Goal: Book appointment/travel/reservation

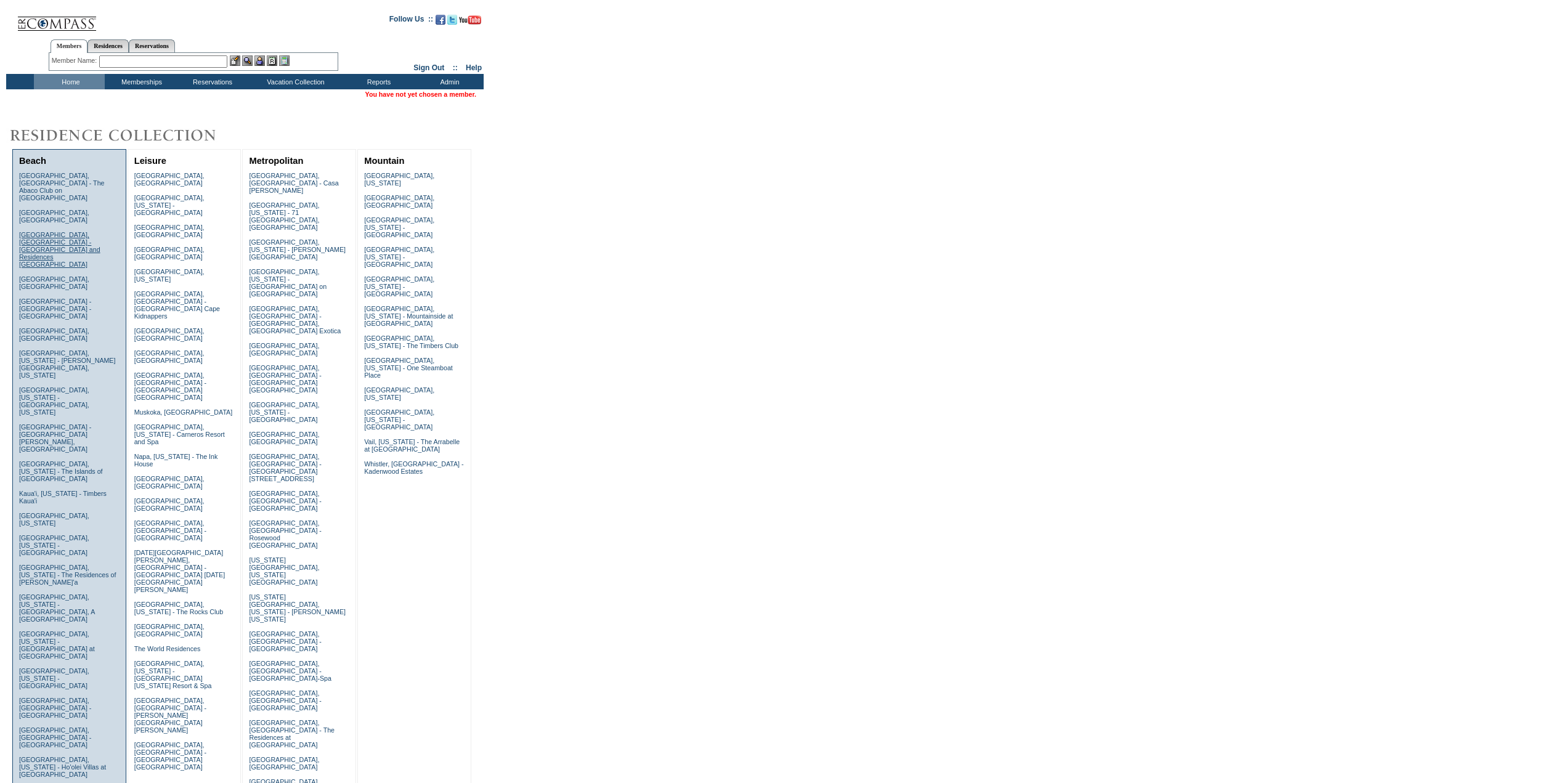
click at [60, 231] on link "Anguilla, British West Indies - Four Seasons Resort and Residences Anguilla" at bounding box center [59, 249] width 81 height 37
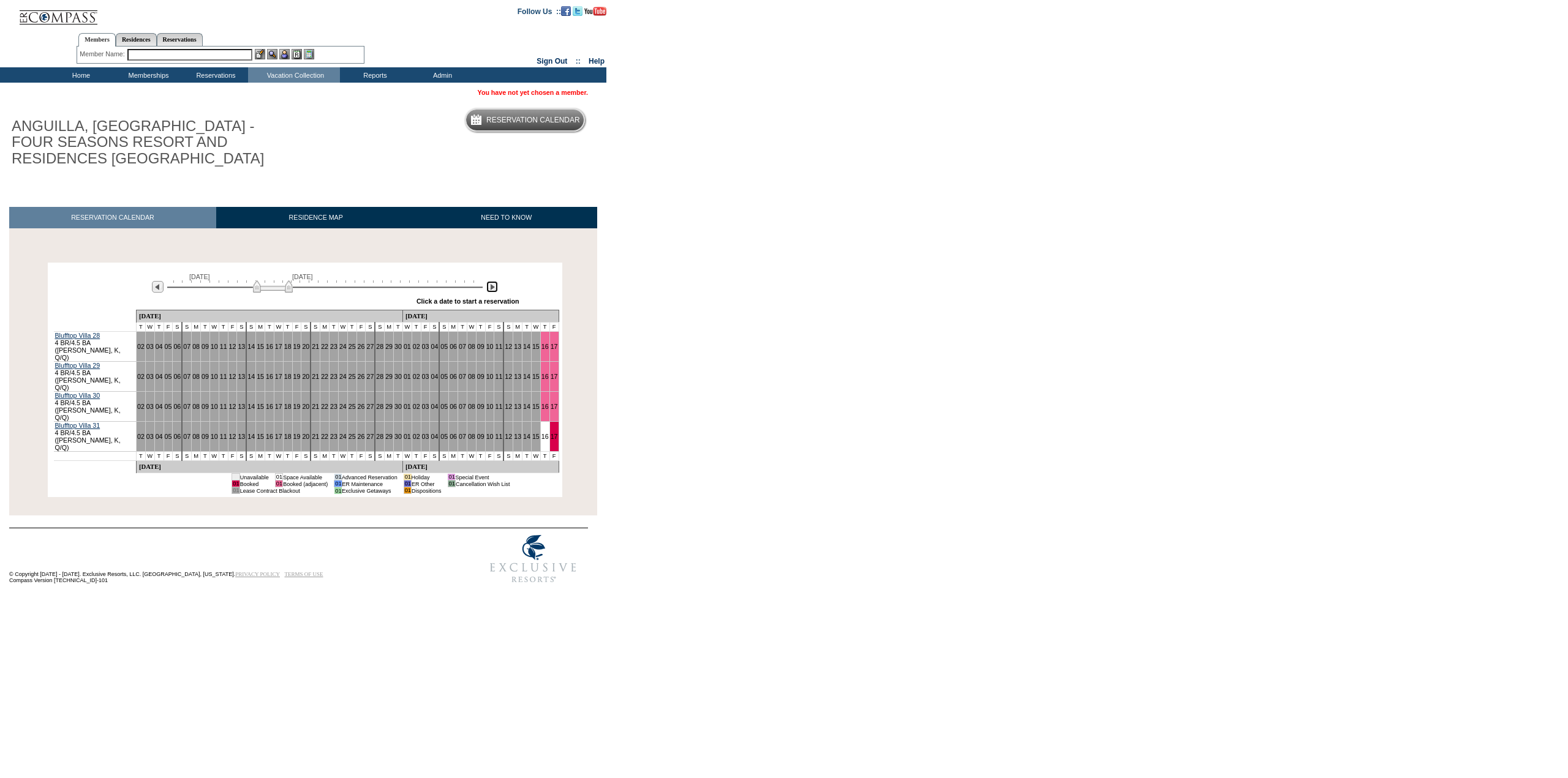
click at [488, 293] on img at bounding box center [492, 287] width 12 height 12
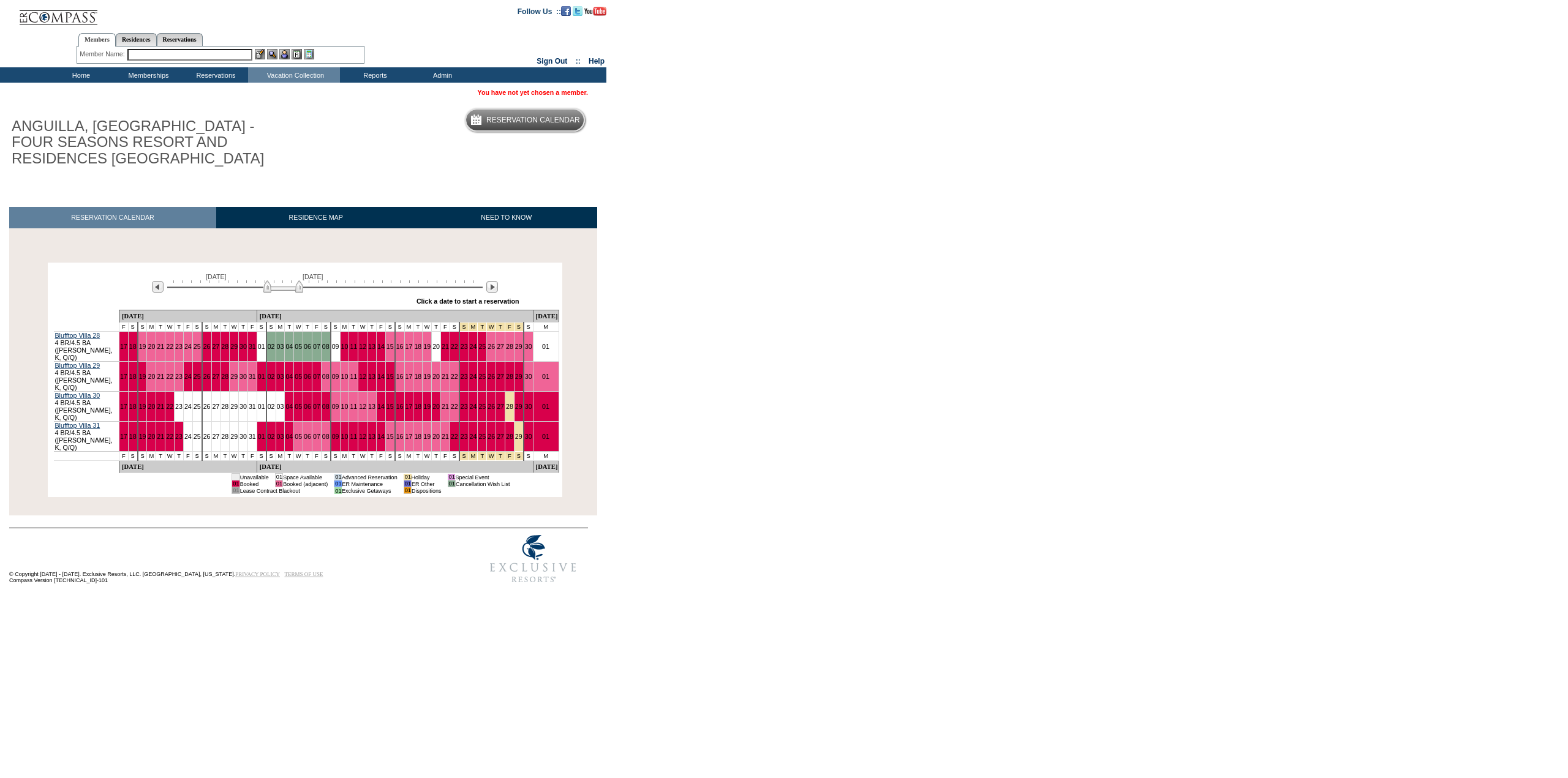
drag, startPoint x: 70, startPoint y: 75, endPoint x: 100, endPoint y: 64, distance: 32.0
click at [70, 75] on td "Home" at bounding box center [79, 75] width 67 height 15
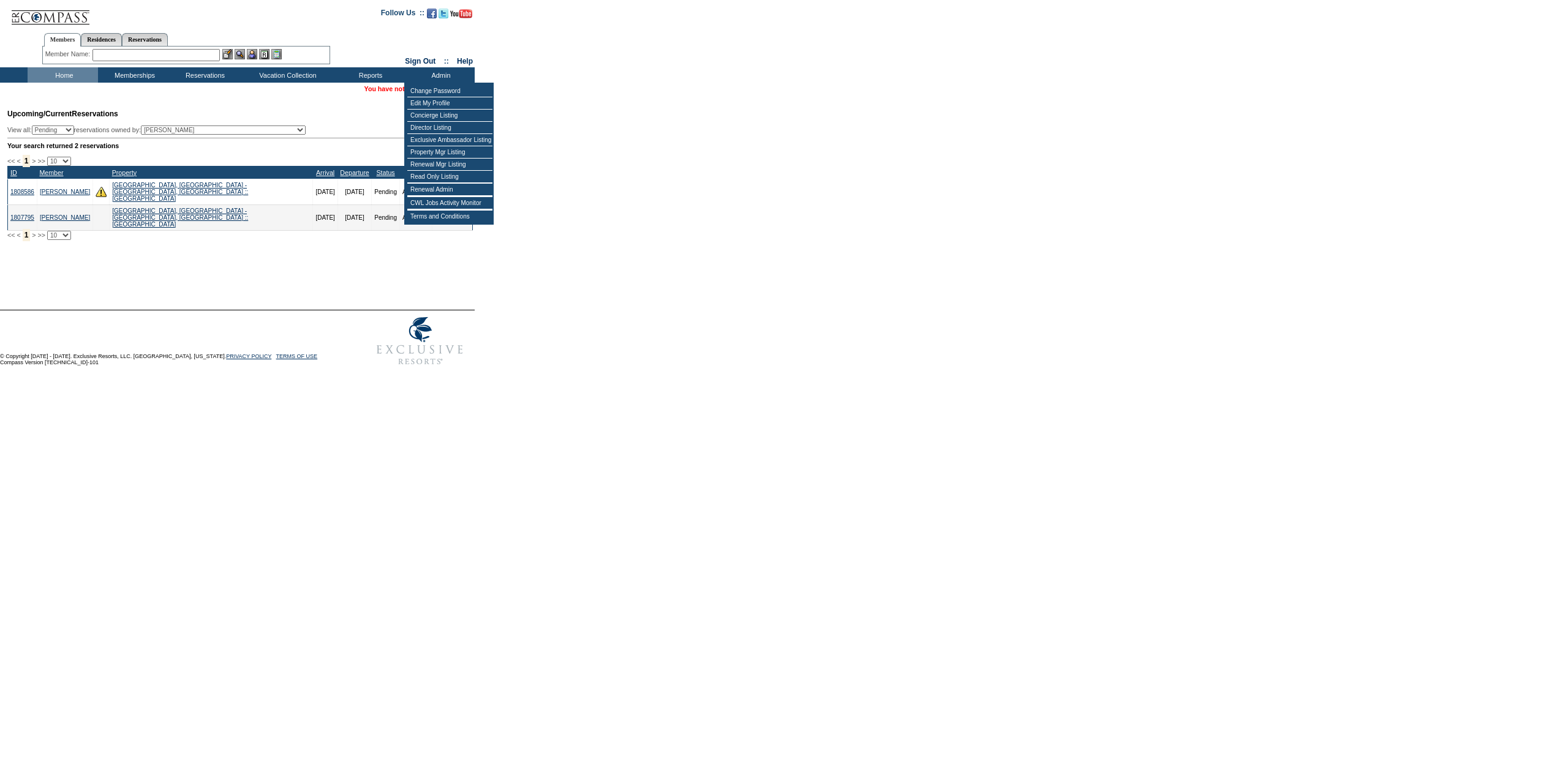
click at [190, 55] on input "text" at bounding box center [156, 55] width 127 height 12
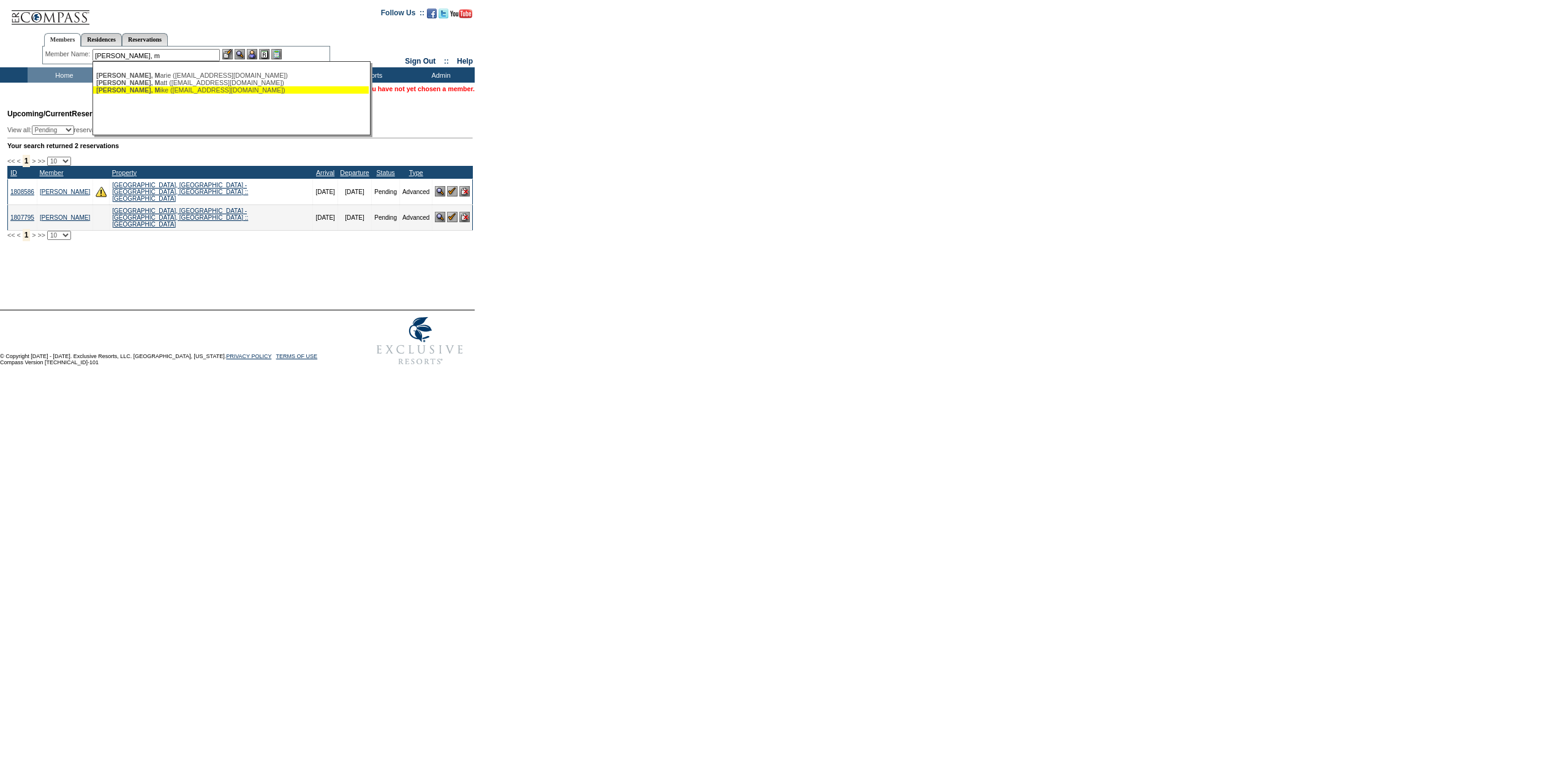
click at [234, 88] on div "[PERSON_NAME], [PERSON_NAME] ([PERSON_NAME][EMAIL_ADDRESS][DOMAIN_NAME])" at bounding box center [231, 90] width 270 height 8
type input "[PERSON_NAME] ([PERSON_NAME][EMAIL_ADDRESS][DOMAIN_NAME])"
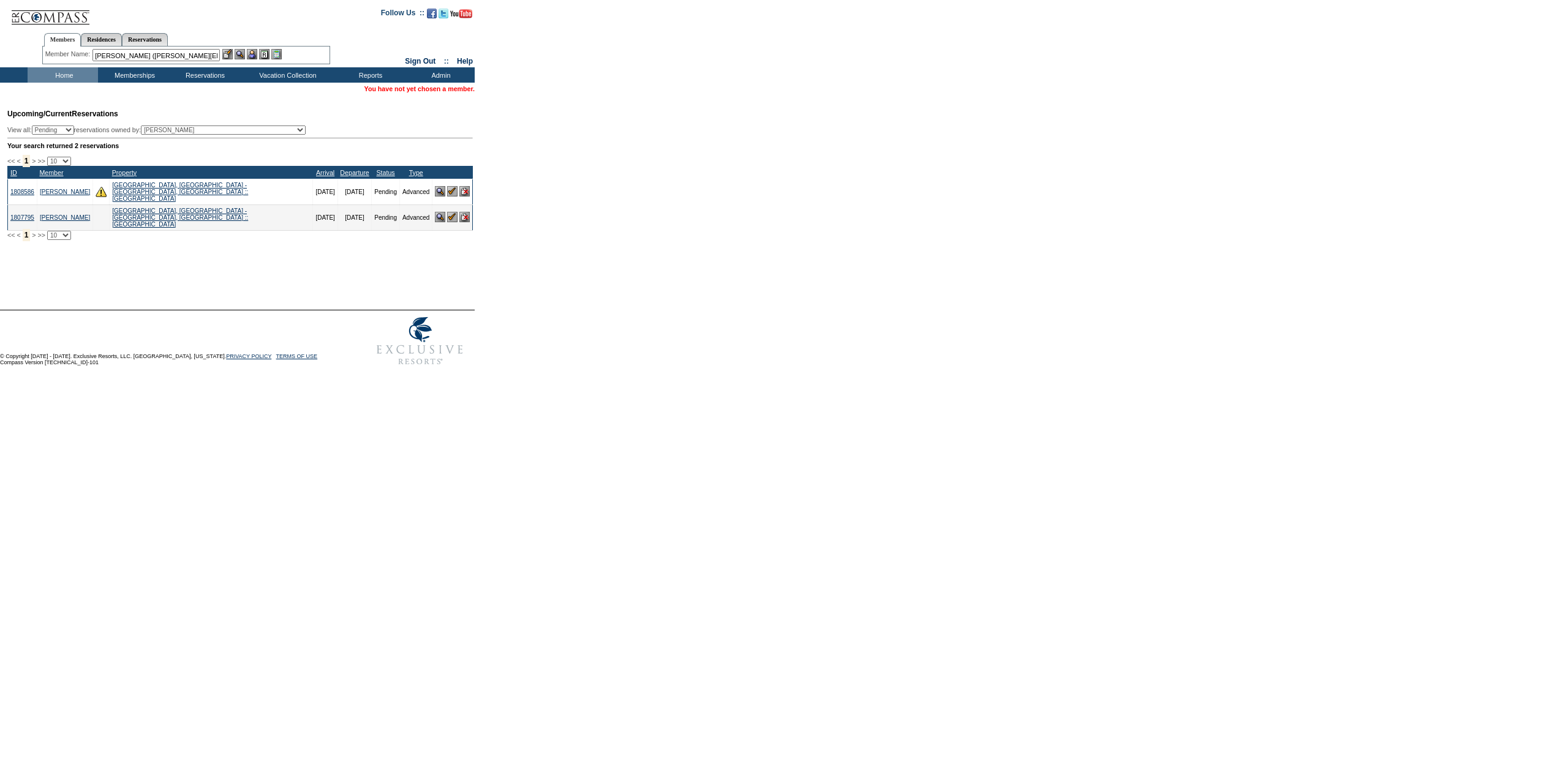
drag, startPoint x: 243, startPoint y: 52, endPoint x: 246, endPoint y: 60, distance: 8.5
click at [243, 52] on img at bounding box center [239, 54] width 10 height 10
